Goal: Use online tool/utility: Utilize a website feature to perform a specific function

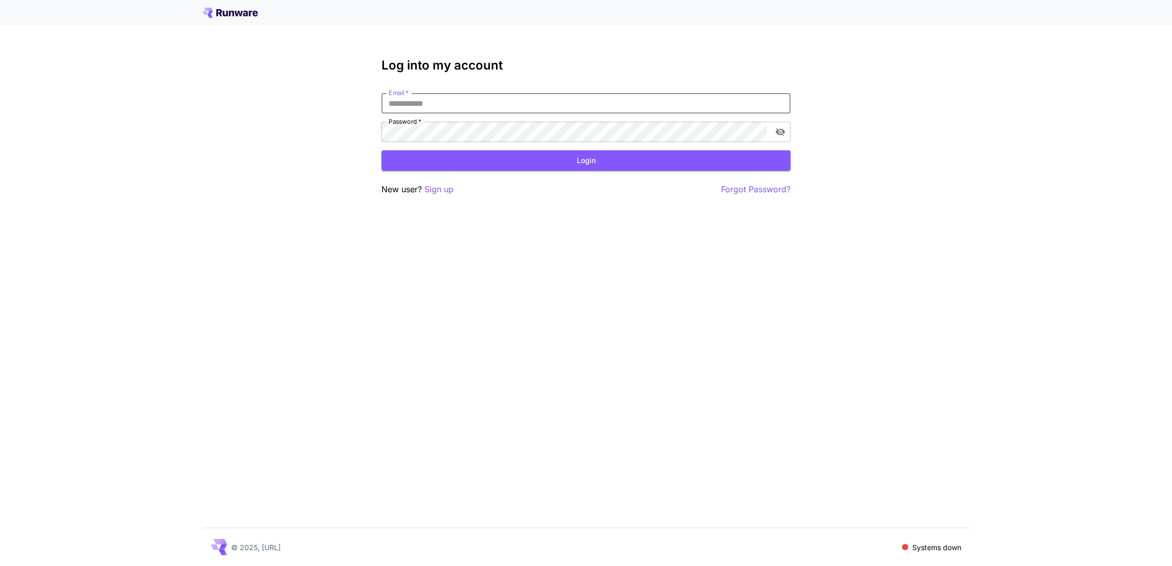
click at [397, 76] on input "Email   *" at bounding box center [585, 103] width 409 height 20
type input "*"
type input "**********"
click button "Login" at bounding box center [585, 160] width 409 height 21
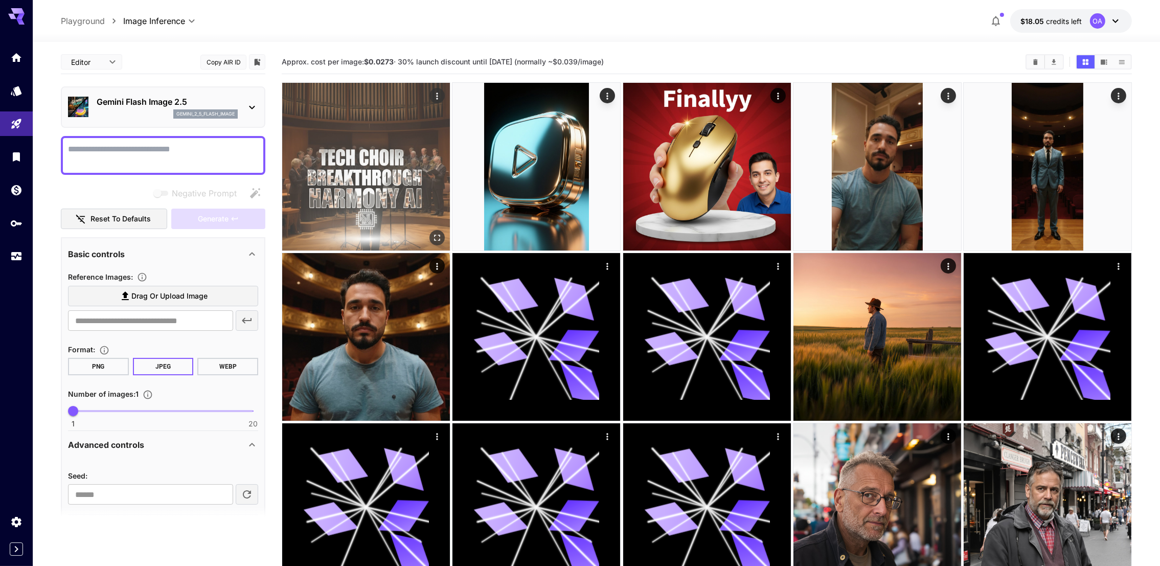
click at [388, 178] on img at bounding box center [366, 167] width 168 height 168
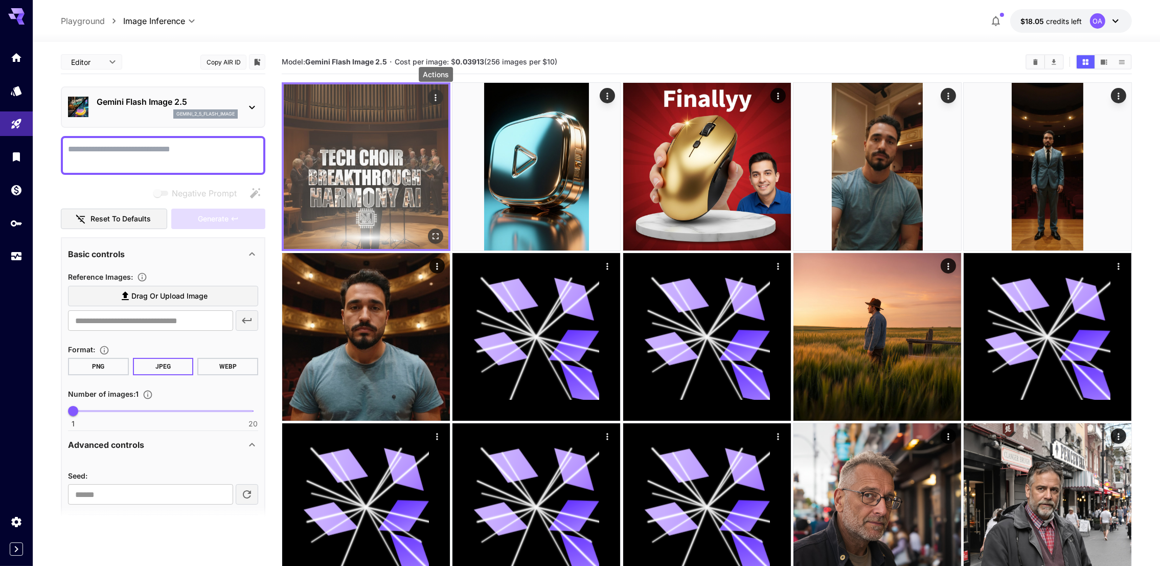
click at [429, 97] on button "Actions" at bounding box center [435, 96] width 15 height 15
click at [439, 96] on icon "Actions" at bounding box center [435, 98] width 10 height 10
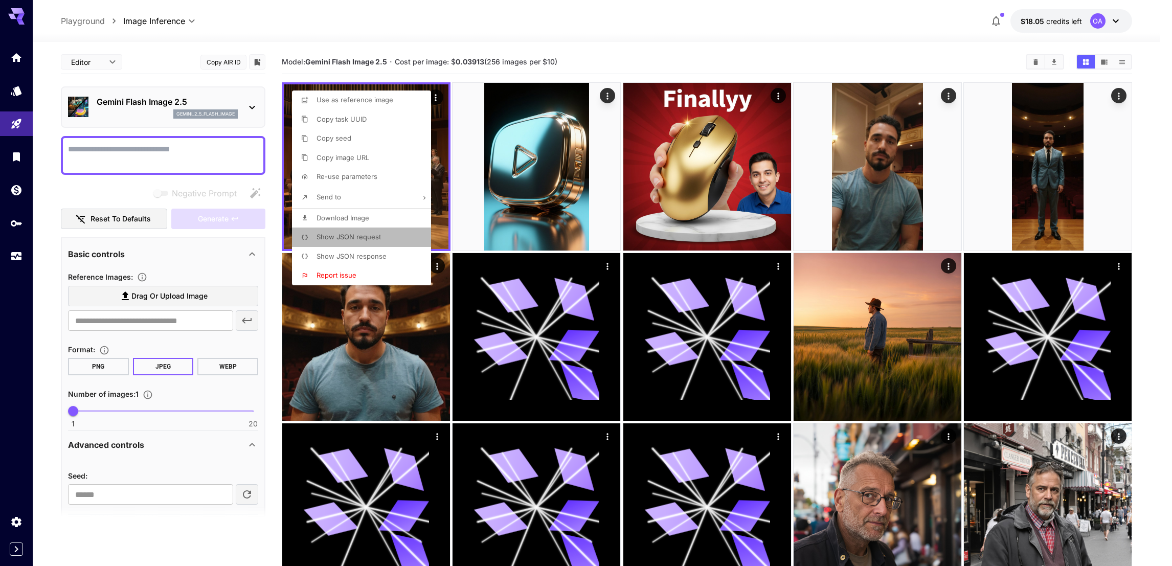
click at [344, 234] on span "Show JSON request" at bounding box center [348, 237] width 64 height 8
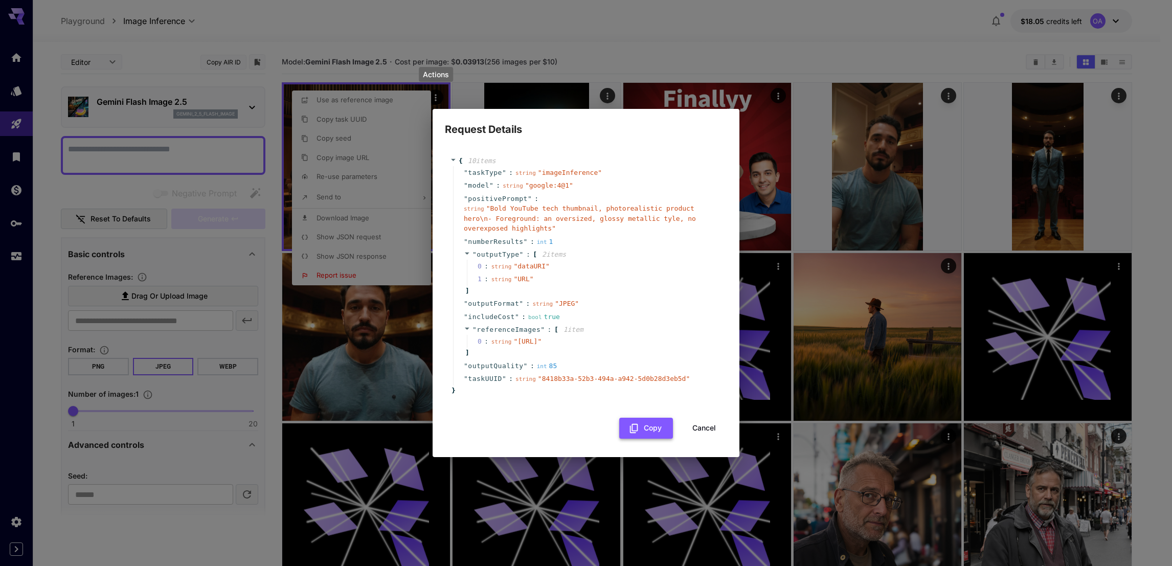
click at [639, 434] on icon "button" at bounding box center [633, 428] width 11 height 11
click at [712, 435] on button "Cancel" at bounding box center [704, 428] width 46 height 21
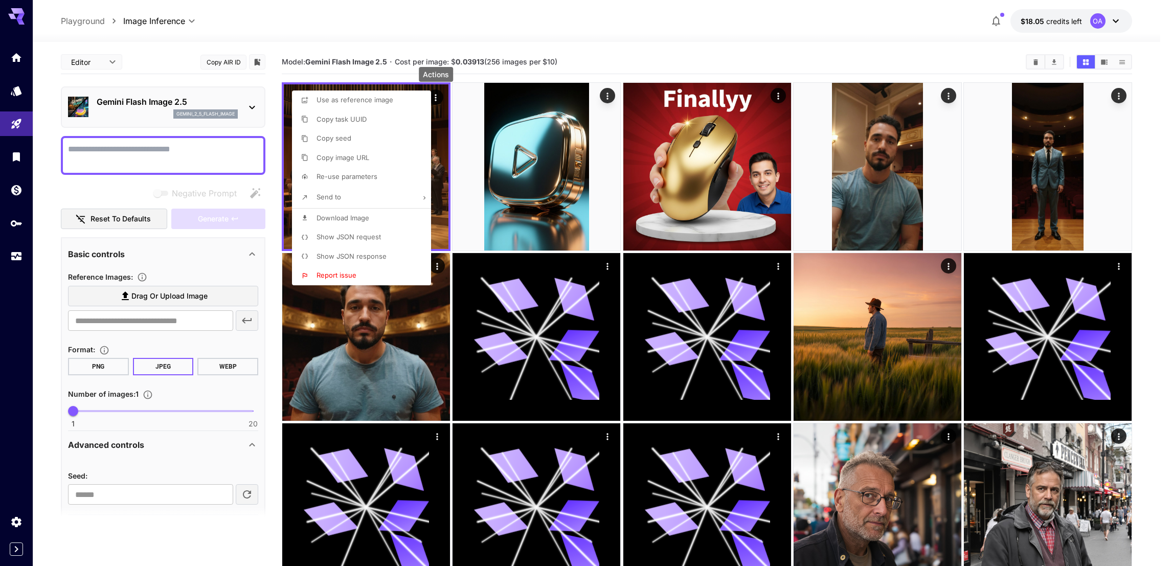
click at [359, 231] on li "Show JSON request" at bounding box center [364, 236] width 145 height 19
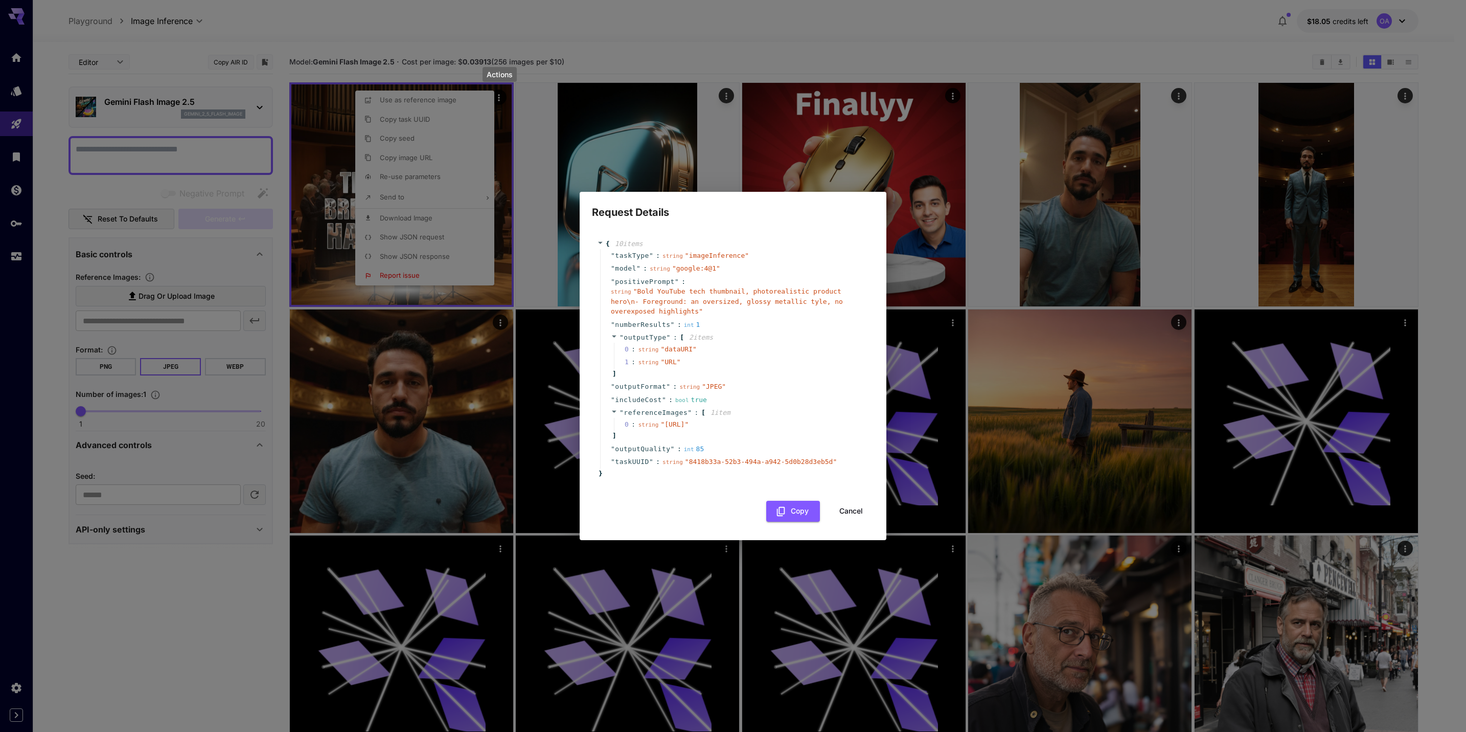
click at [847, 521] on button "Cancel" at bounding box center [851, 510] width 46 height 21
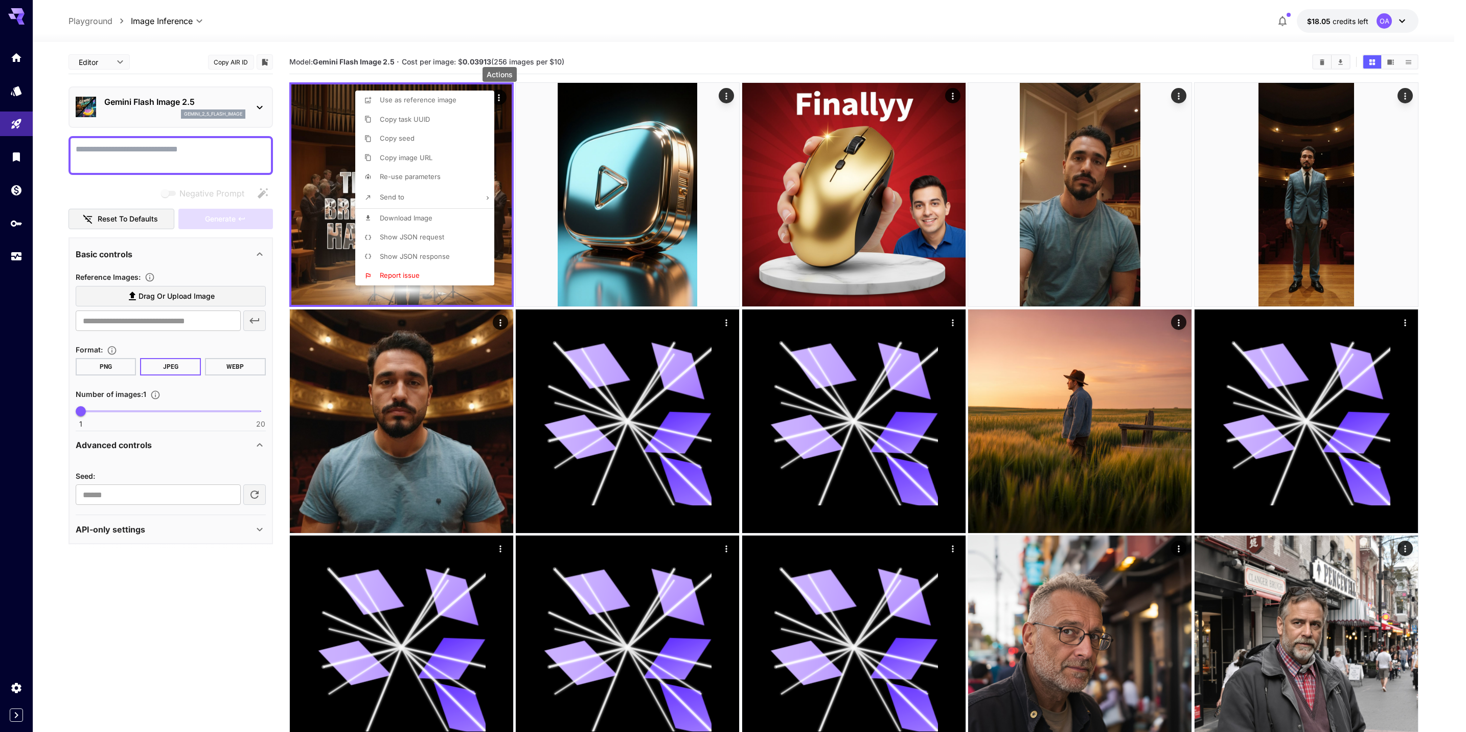
click at [617, 231] on div at bounding box center [733, 366] width 1466 height 732
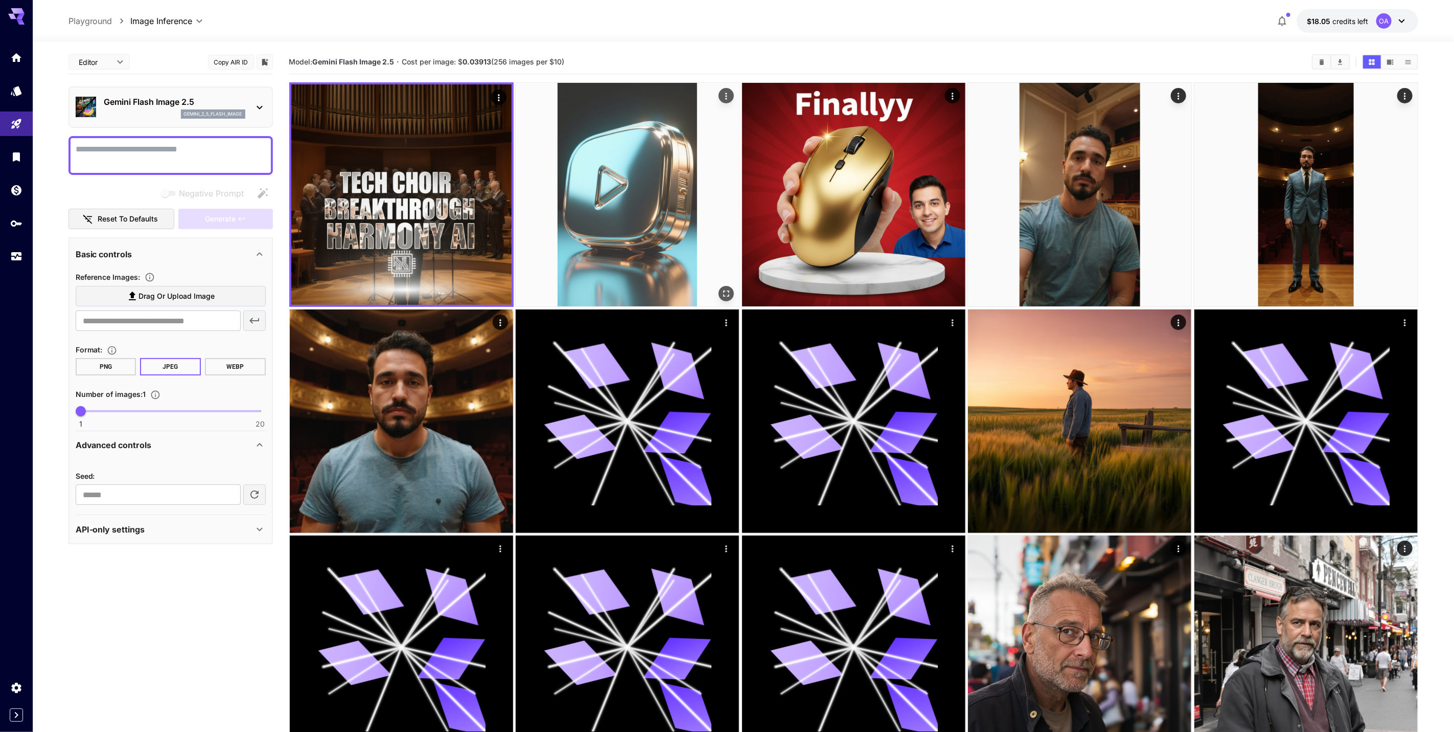
click at [645, 246] on img at bounding box center [627, 194] width 223 height 223
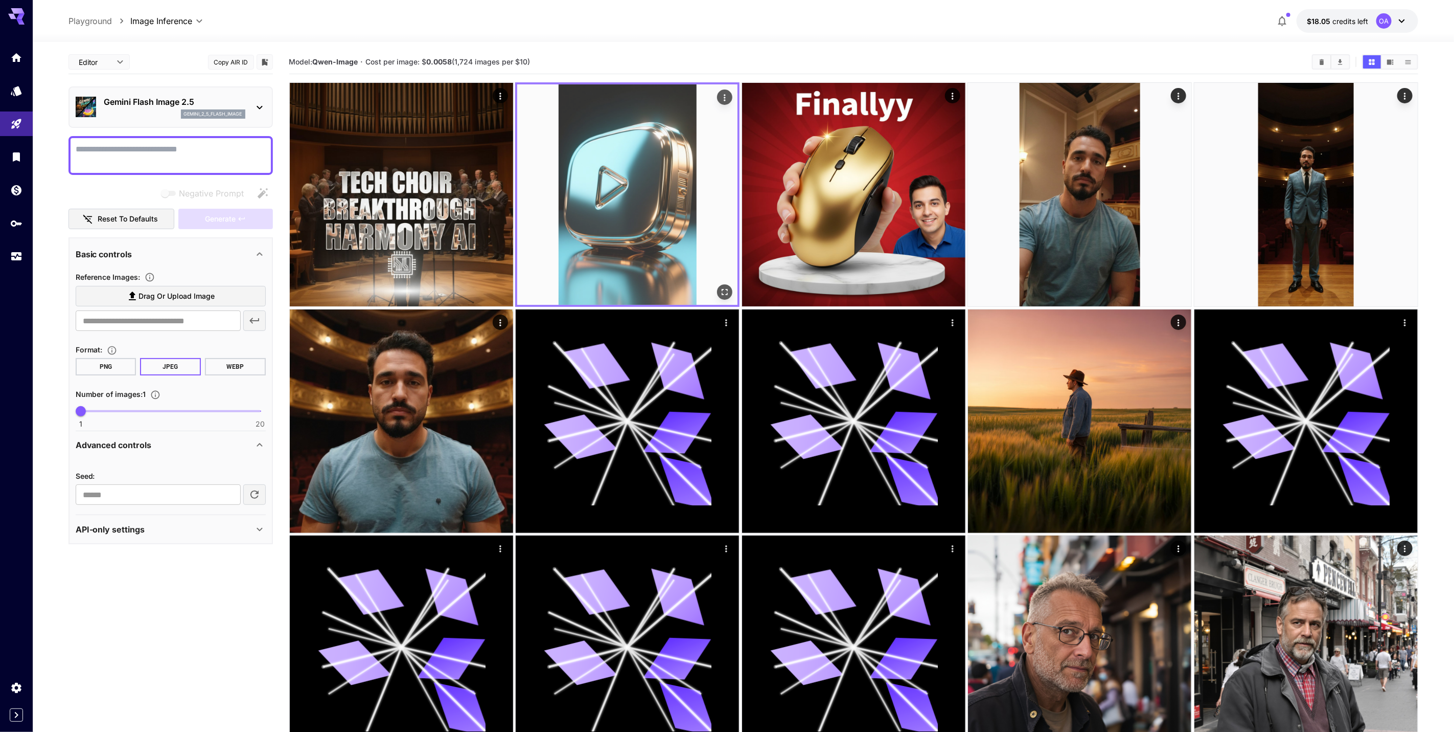
click at [727, 106] on img at bounding box center [627, 194] width 220 height 220
click at [726, 94] on icon "Actions" at bounding box center [725, 98] width 10 height 10
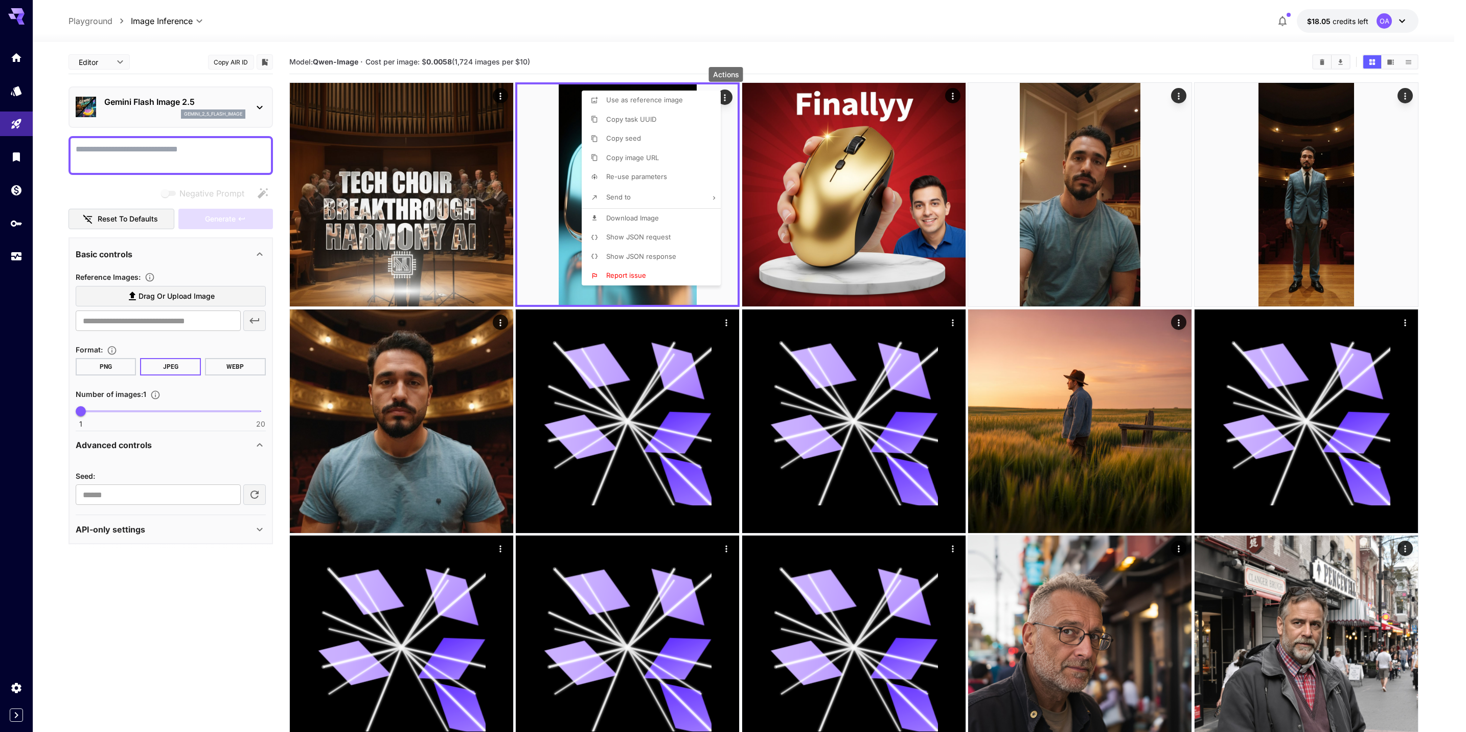
click at [646, 242] on li "Show JSON request" at bounding box center [654, 236] width 145 height 19
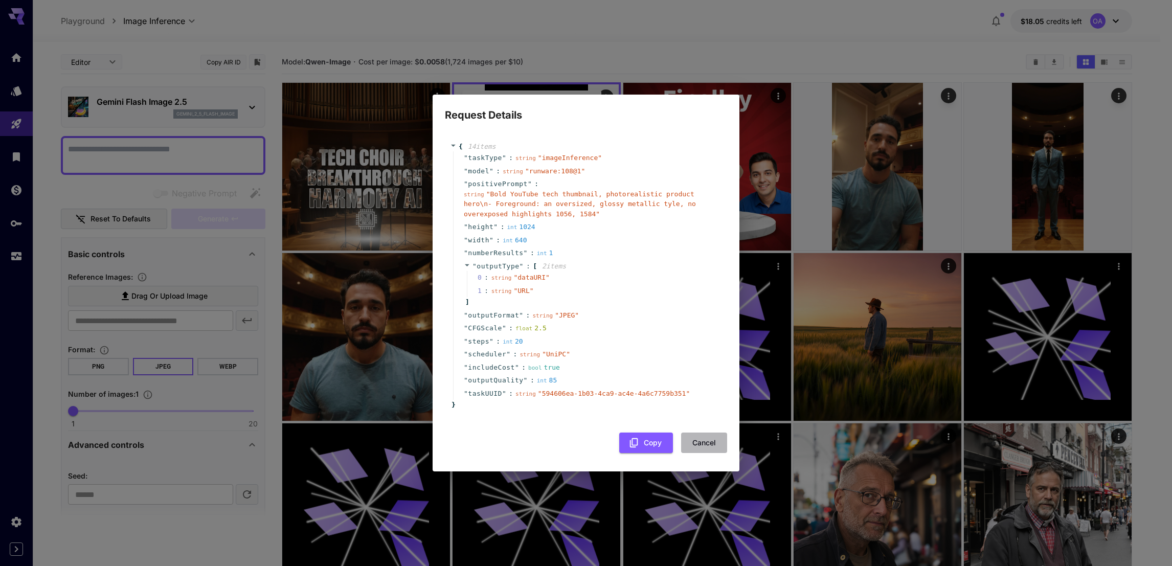
click at [700, 444] on button "Cancel" at bounding box center [704, 442] width 46 height 21
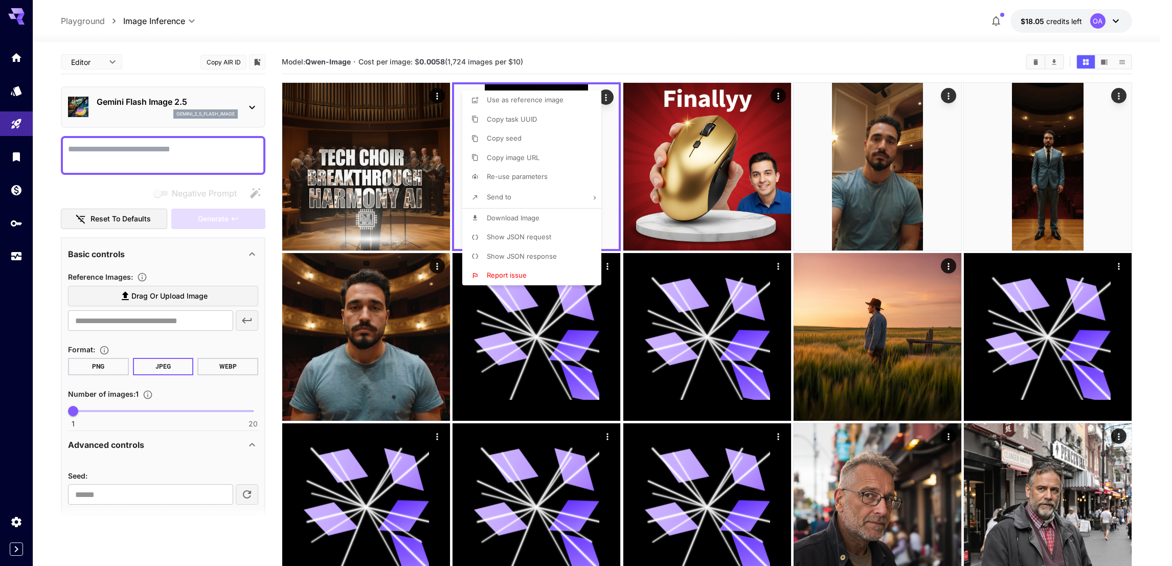
click at [153, 109] on div at bounding box center [586, 283] width 1172 height 566
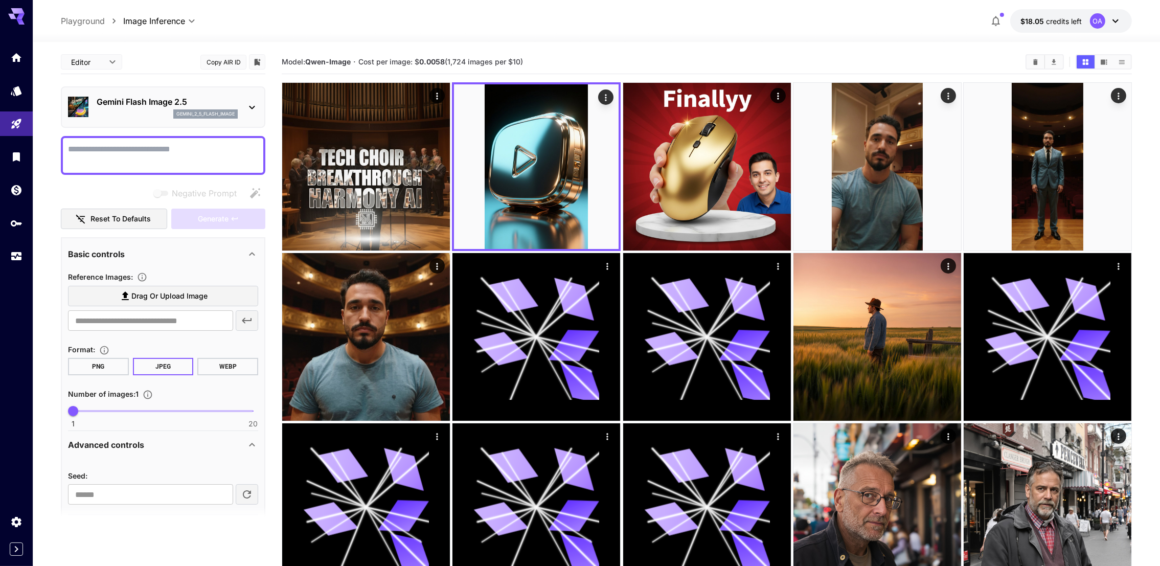
click at [206, 104] on p "Gemini Flash Image 2.5" at bounding box center [167, 102] width 141 height 12
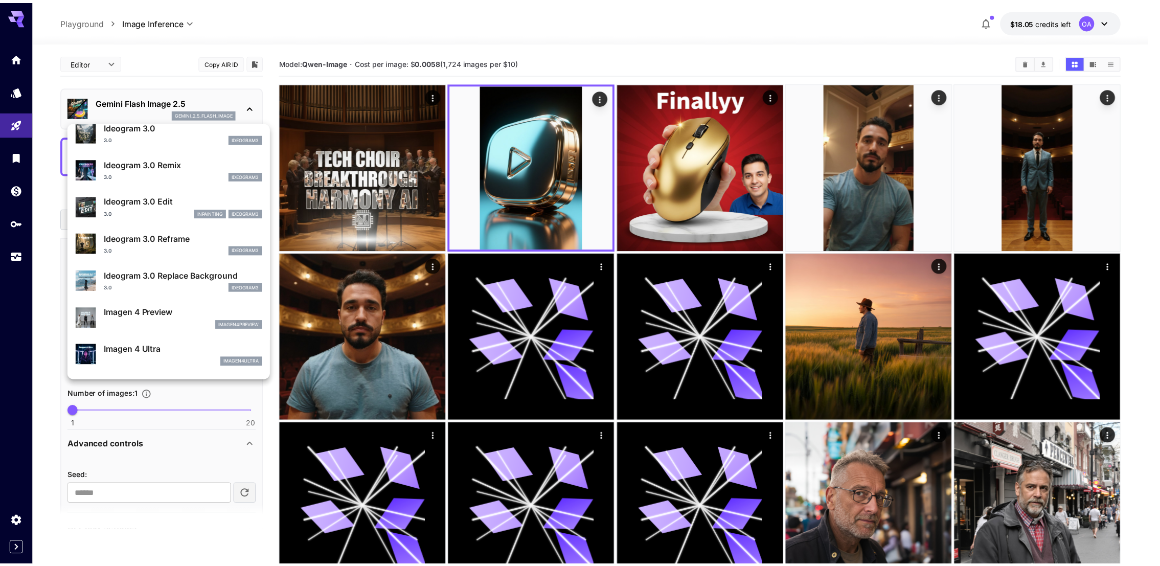
scroll to position [231, 0]
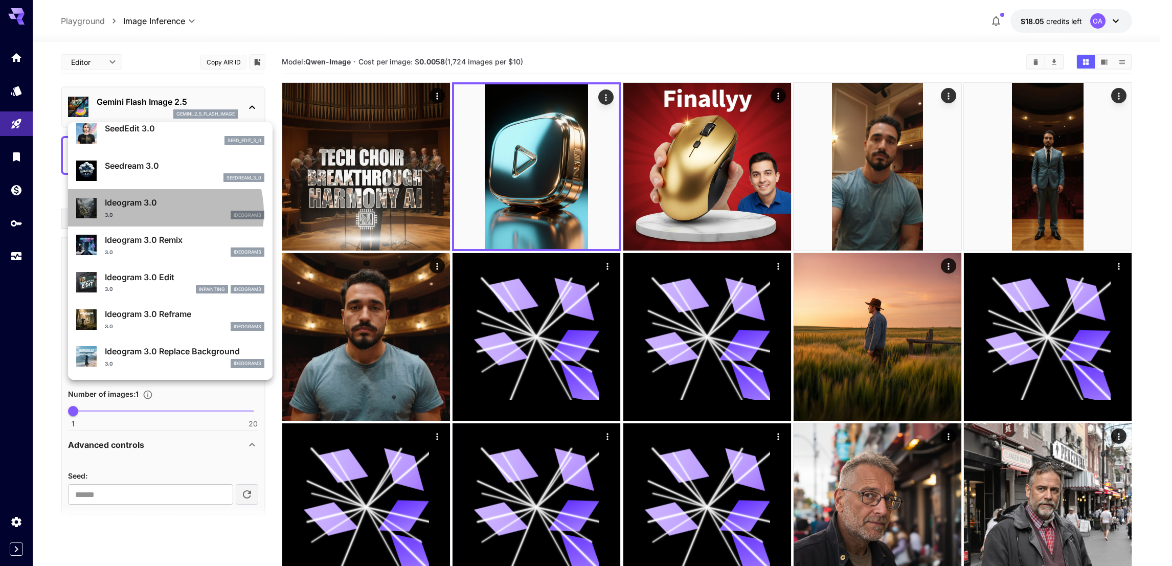
click at [157, 212] on div "3.0 ideogram3" at bounding box center [185, 215] width 160 height 9
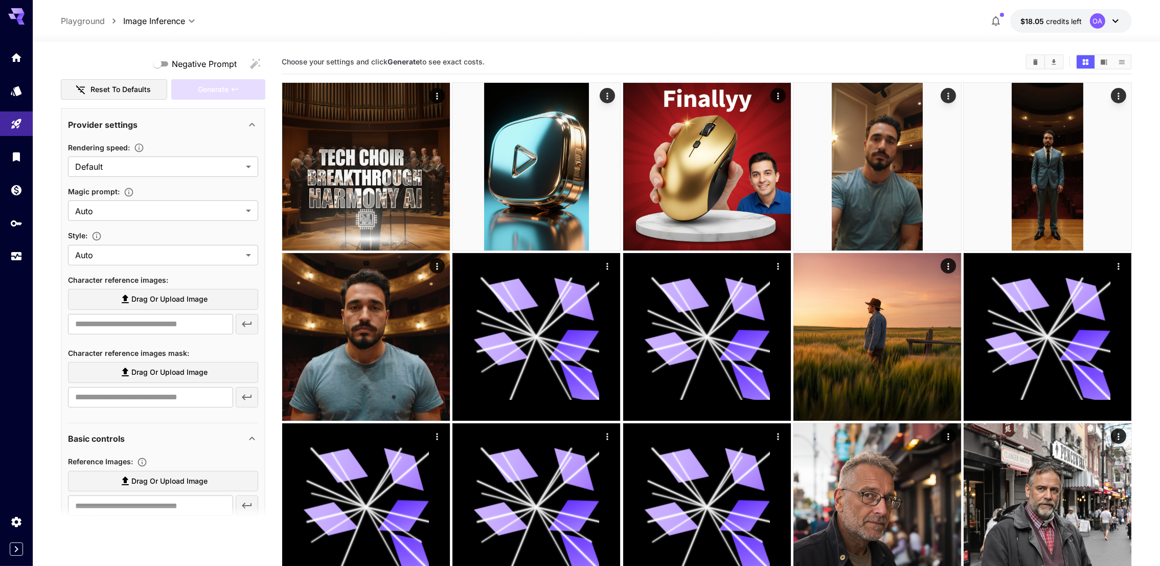
scroll to position [153, 0]
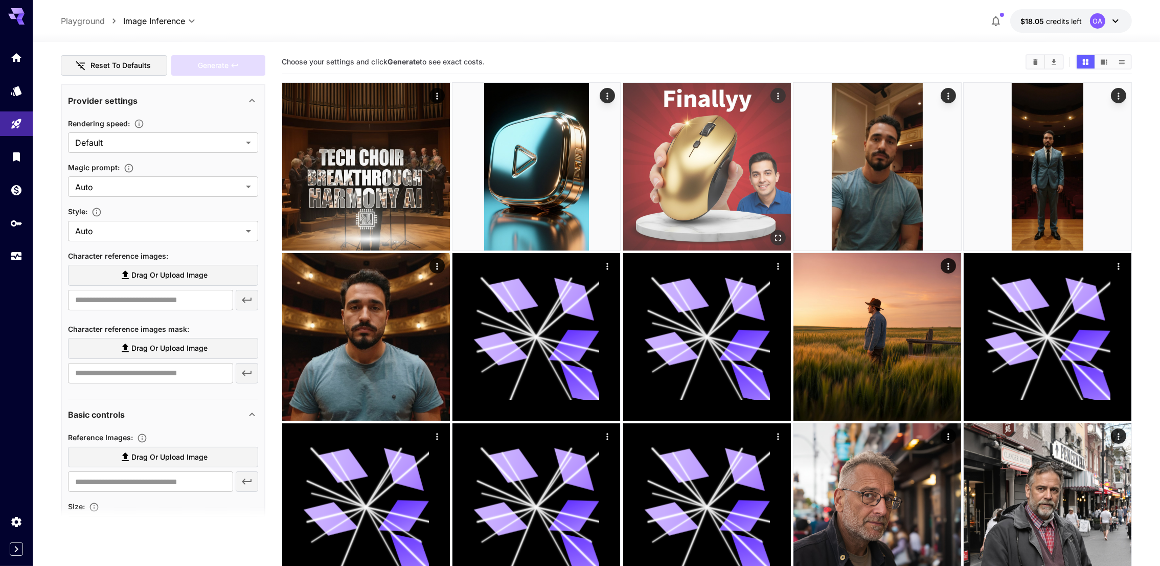
click at [671, 138] on img at bounding box center [707, 167] width 168 height 168
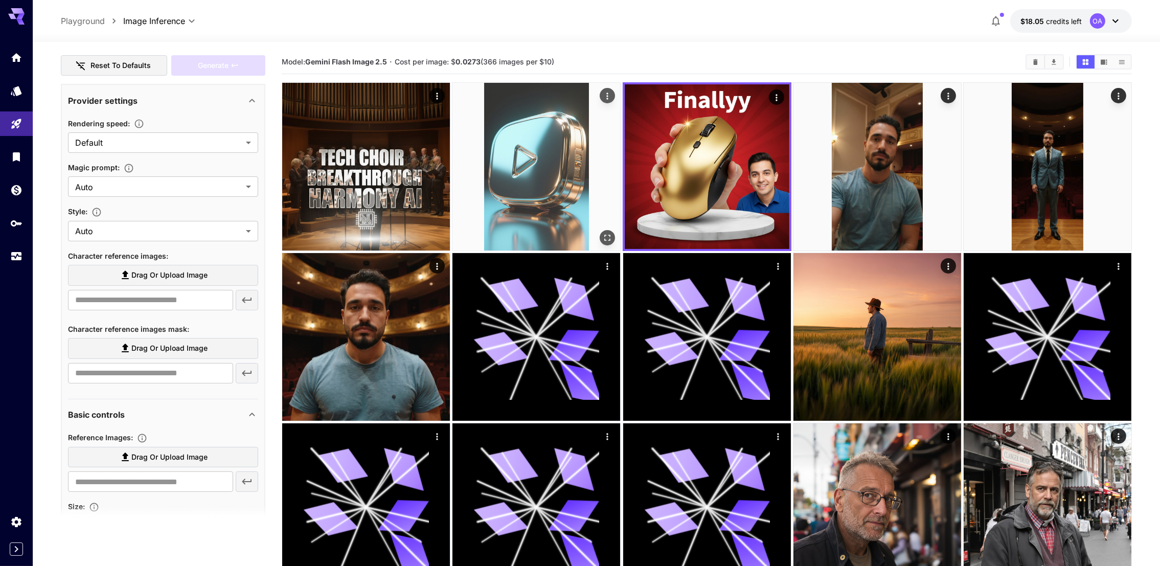
click at [536, 165] on img at bounding box center [536, 167] width 168 height 168
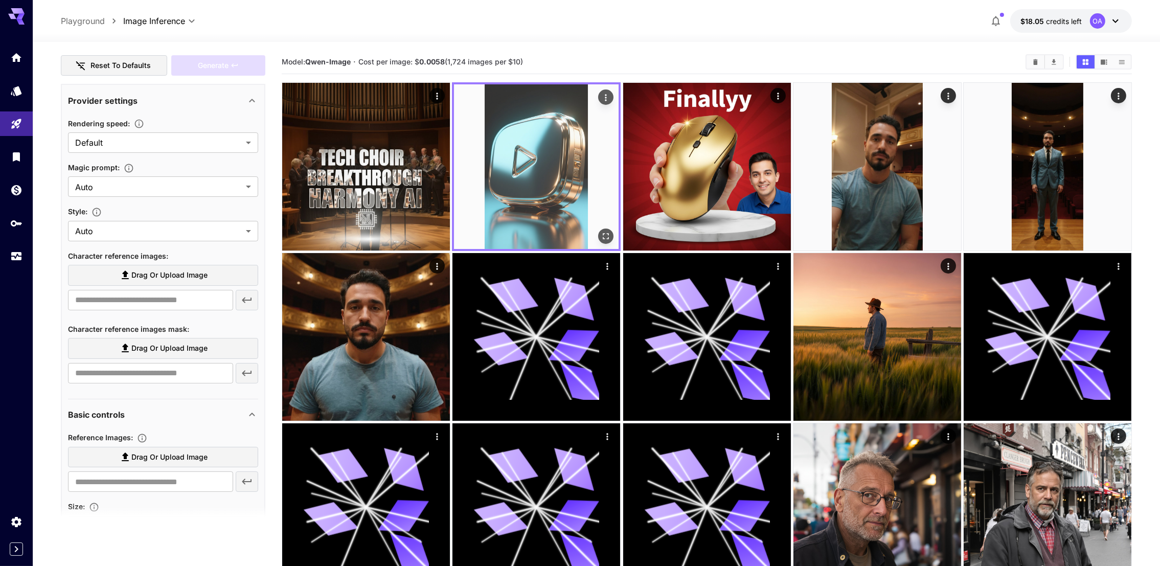
click at [604, 102] on icon "Actions" at bounding box center [606, 98] width 10 height 10
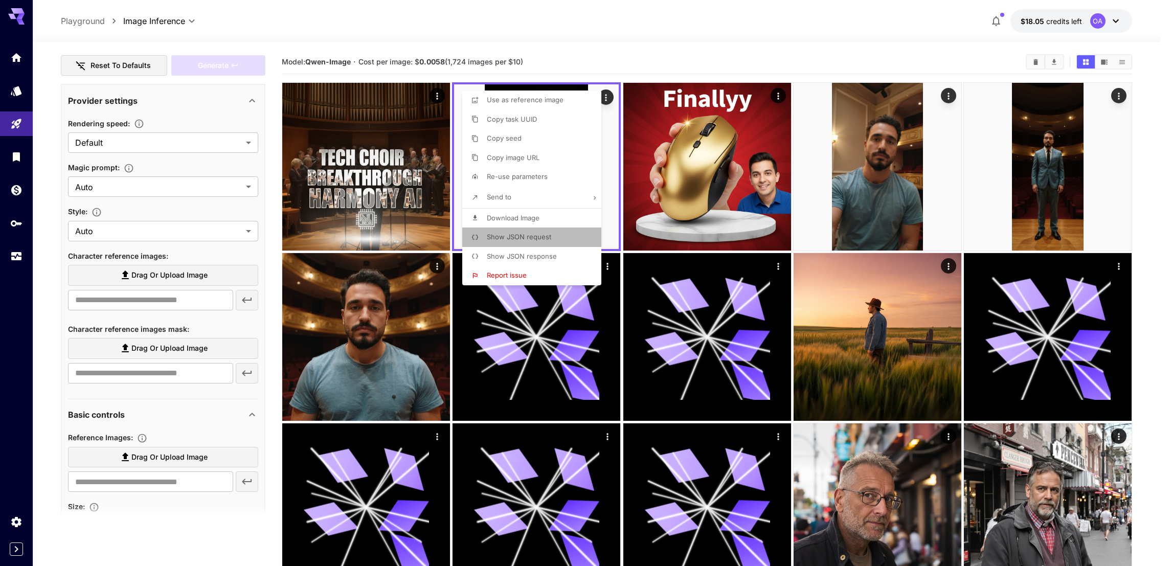
click at [530, 235] on span "Show JSON request" at bounding box center [519, 237] width 64 height 8
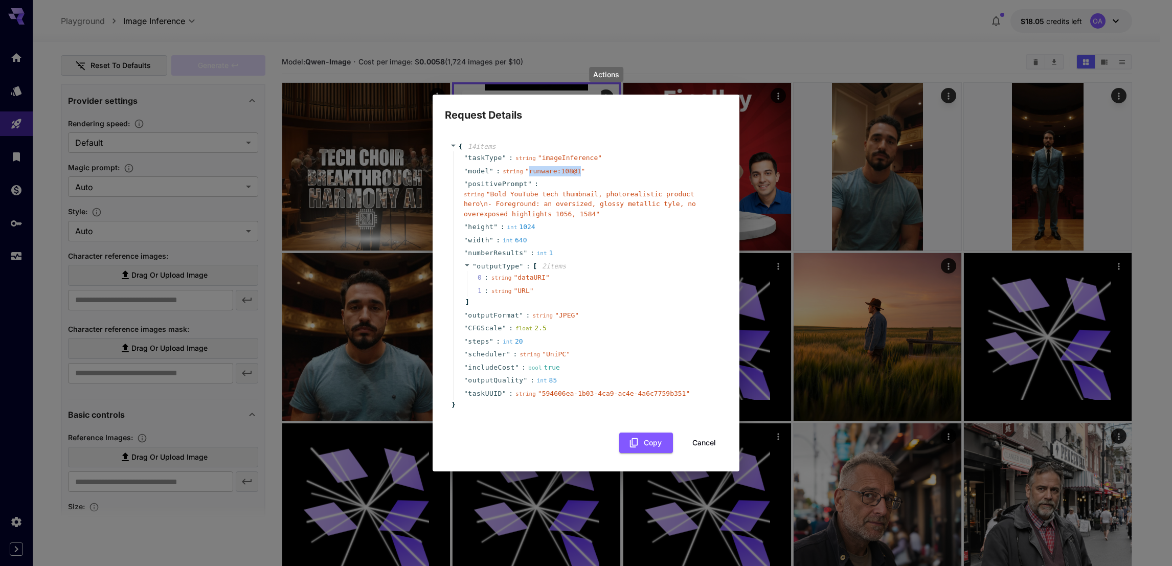
drag, startPoint x: 522, startPoint y: 171, endPoint x: 570, endPoint y: 170, distance: 48.1
click at [570, 170] on span "" runware:108@1 "" at bounding box center [555, 171] width 60 height 8
drag, startPoint x: 570, startPoint y: 170, endPoint x: 556, endPoint y: 171, distance: 13.8
click at [1159, 144] on div "Request Details { 14 item s " taskType " : string " imageInference " " model " …" at bounding box center [586, 283] width 1172 height 566
click at [711, 447] on button "Cancel" at bounding box center [704, 442] width 46 height 21
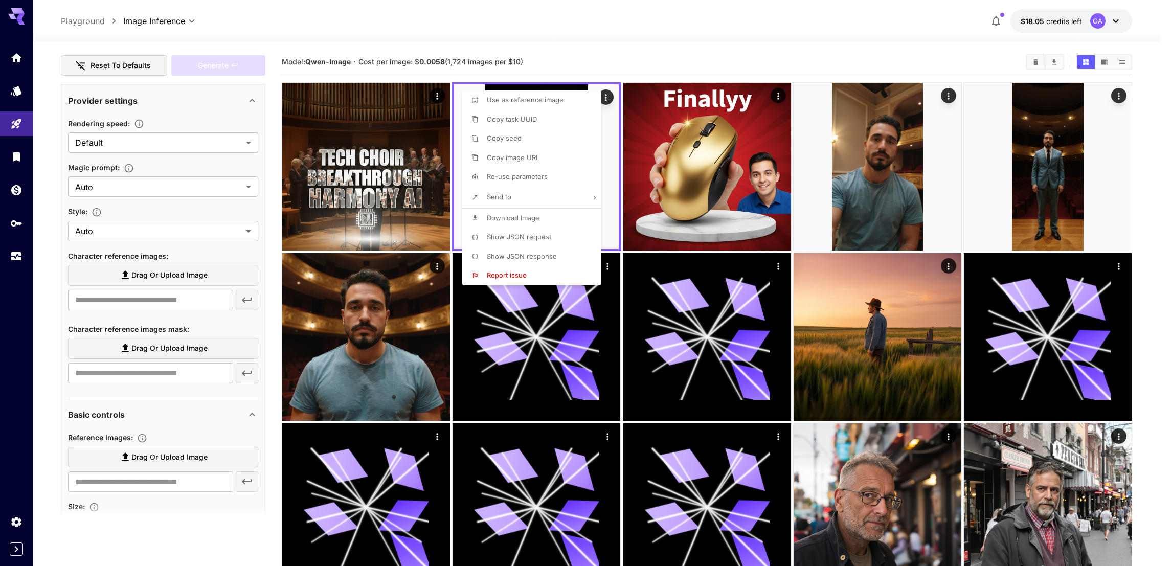
click at [16, 117] on div at bounding box center [586, 283] width 1172 height 566
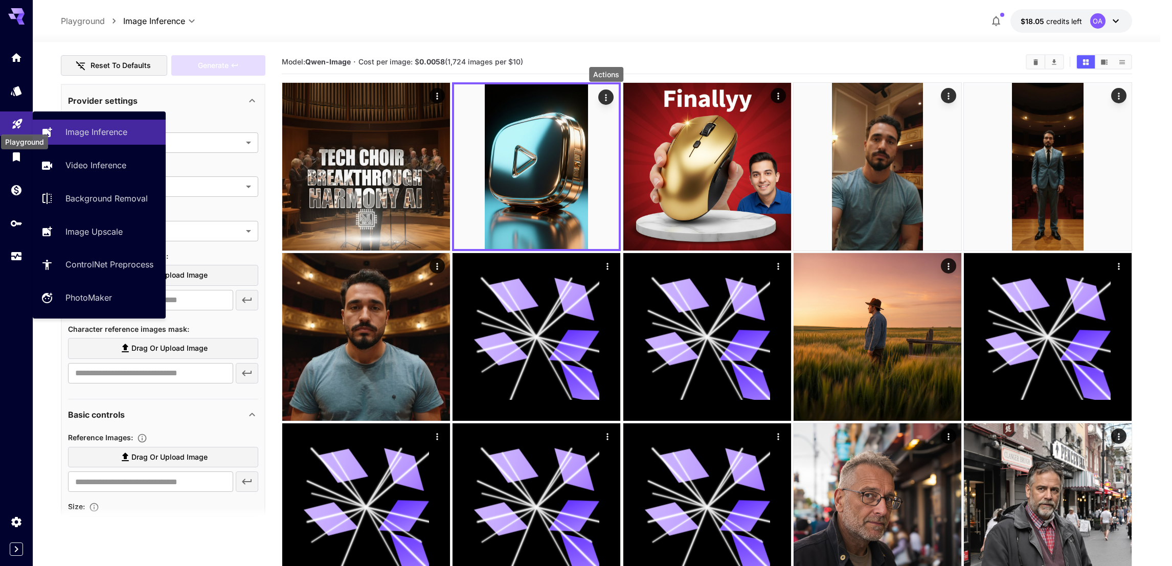
click at [12, 128] on link at bounding box center [16, 123] width 33 height 25
click at [63, 133] on link "Image Inference" at bounding box center [99, 132] width 133 height 25
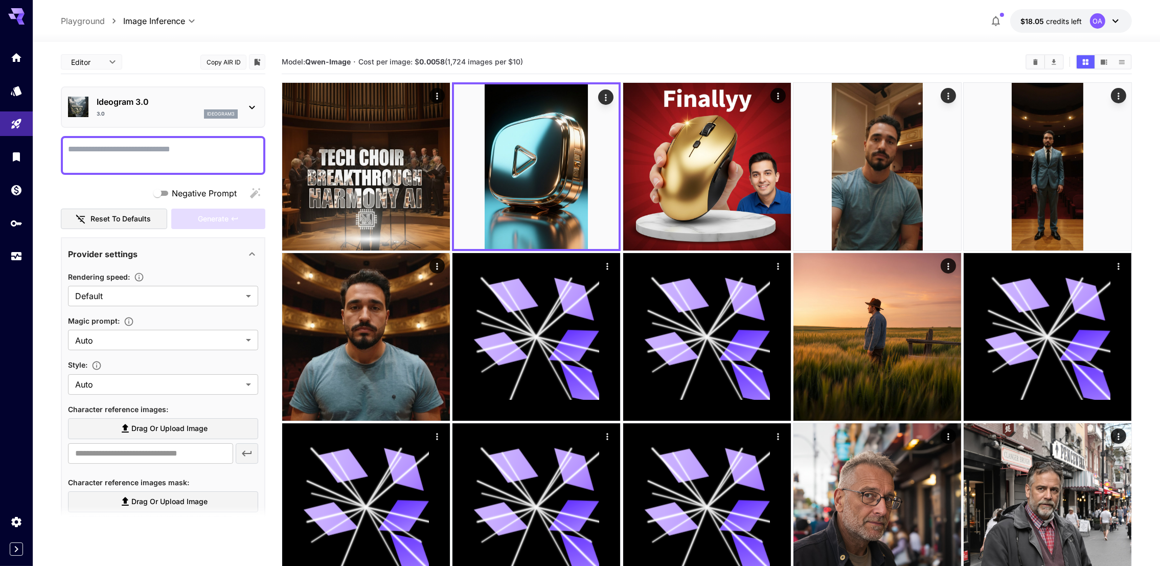
click at [242, 94] on div "Ideogram 3.0 3.0 ideogram3" at bounding box center [163, 107] width 190 height 31
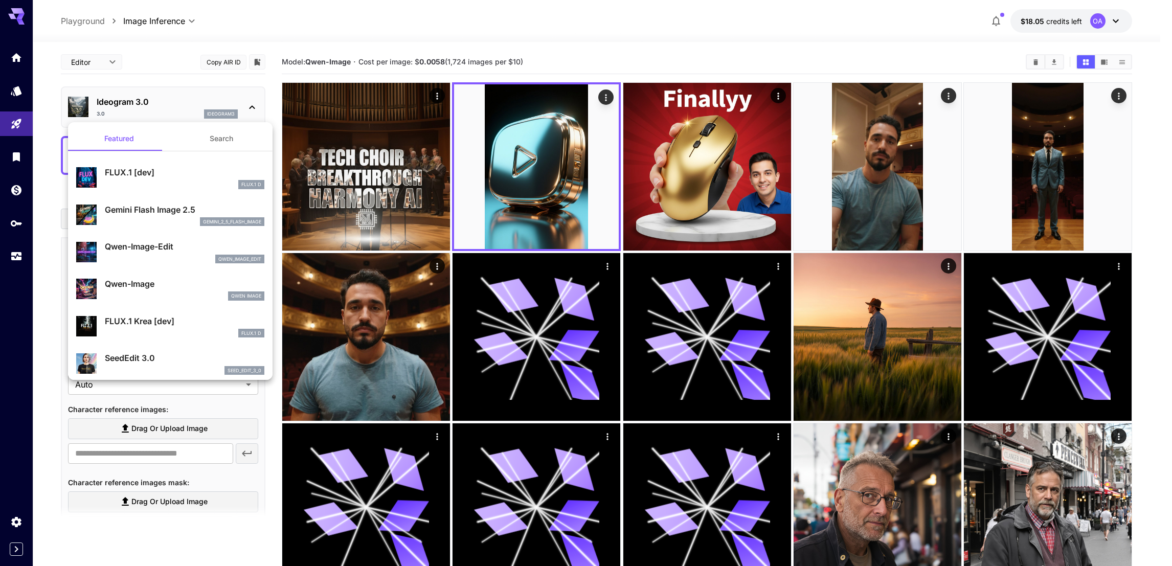
click at [217, 132] on button "Search" at bounding box center [221, 138] width 102 height 25
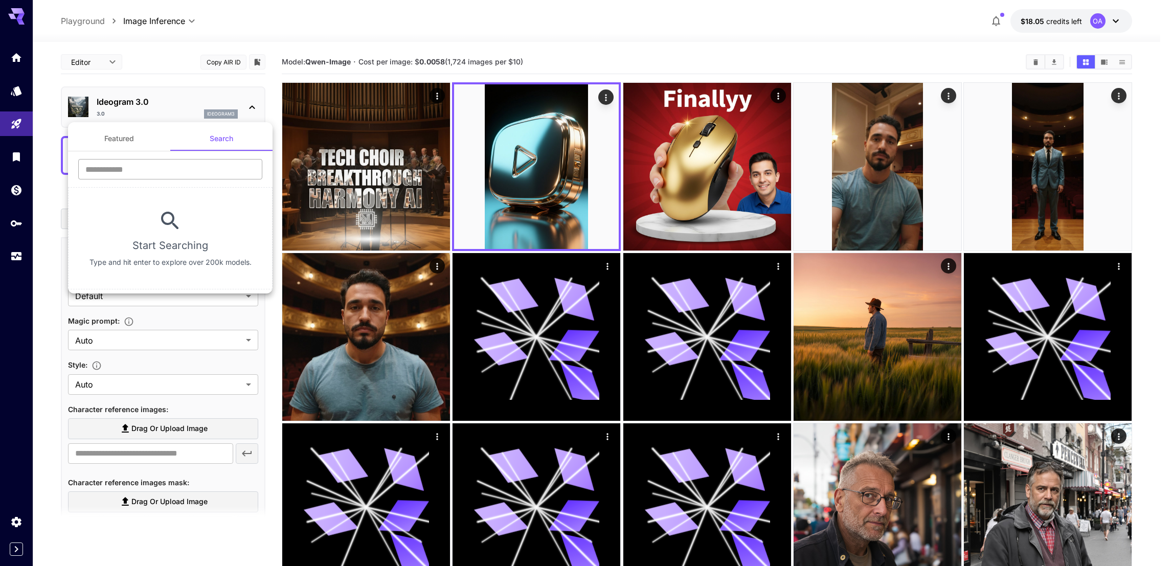
click at [180, 171] on input "text" at bounding box center [170, 169] width 184 height 20
paste input "*******"
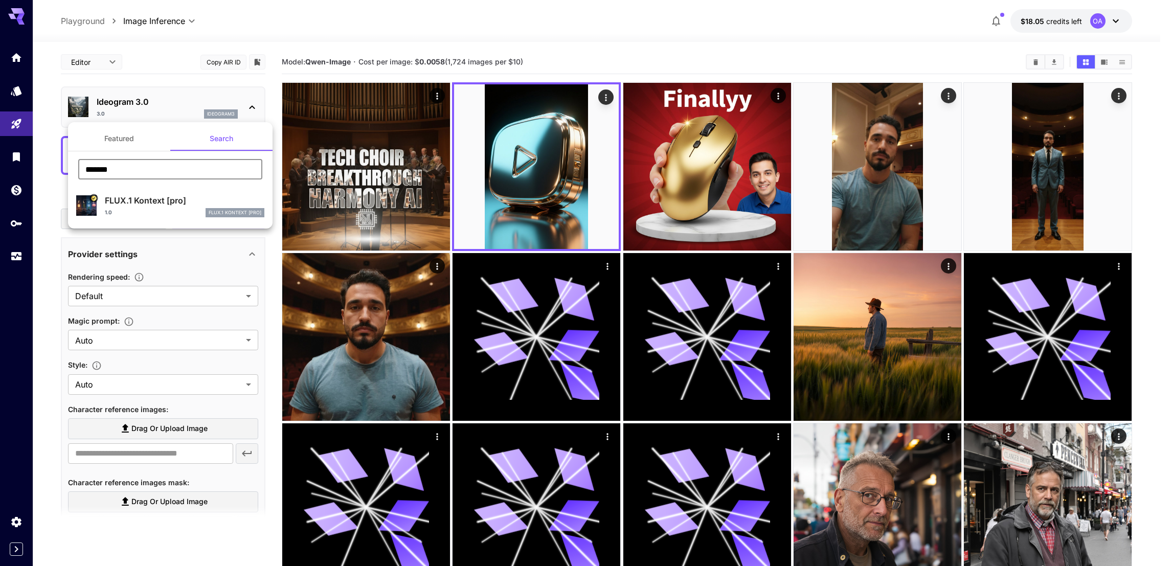
type input "*******"
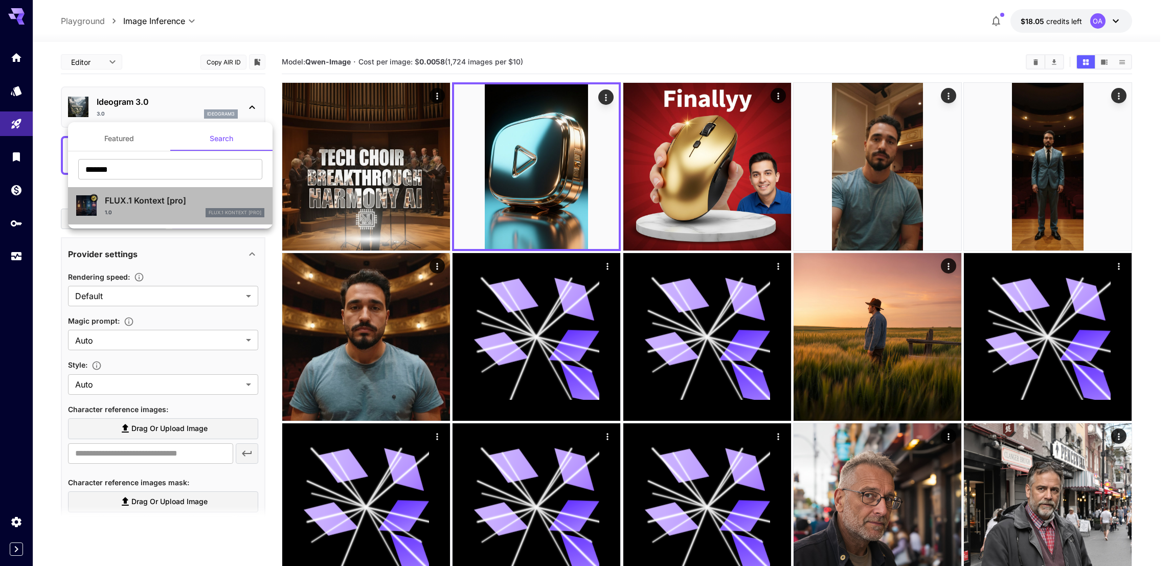
click at [175, 200] on p "FLUX.1 Kontext [pro]" at bounding box center [185, 200] width 160 height 12
